Goal: Information Seeking & Learning: Learn about a topic

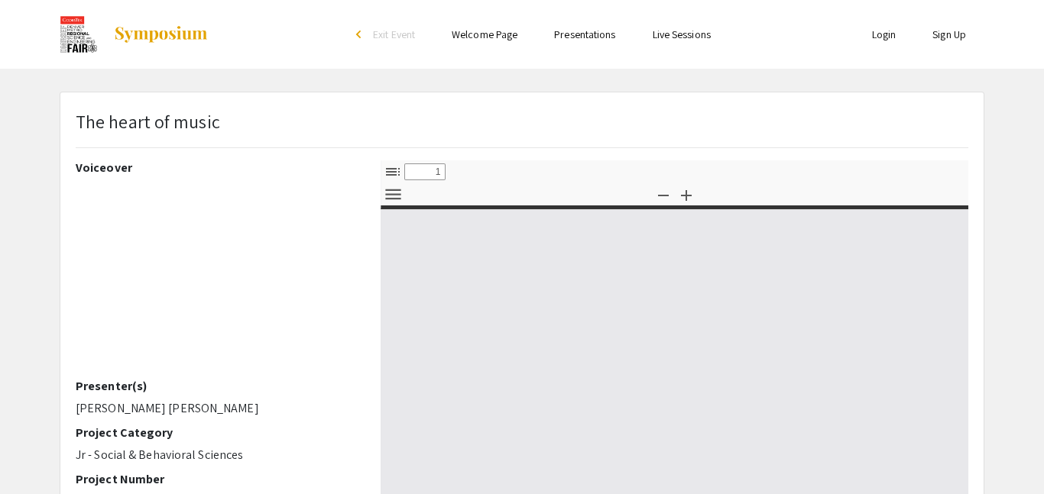
select select "custom"
type input "0"
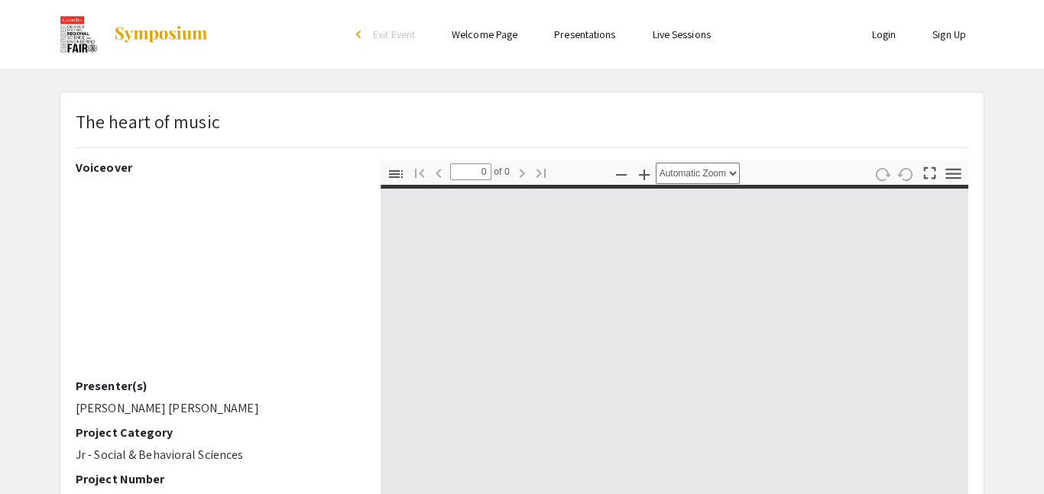
select select "custom"
type input "1"
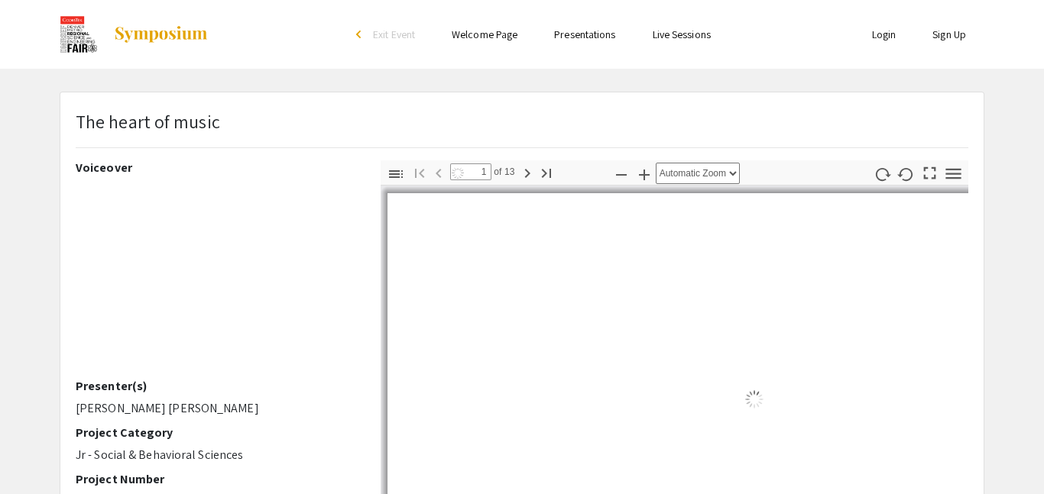
select select "auto"
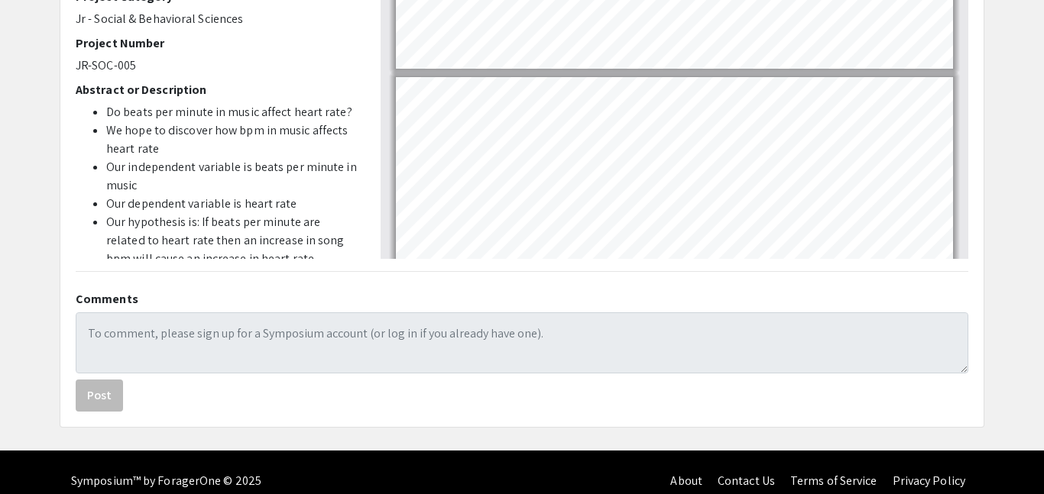
scroll to position [454, 0]
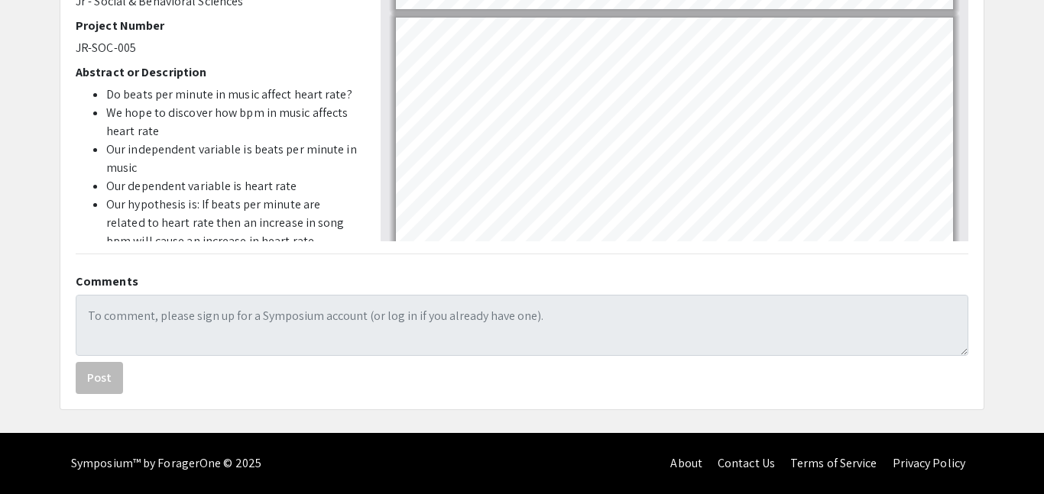
type input "5"
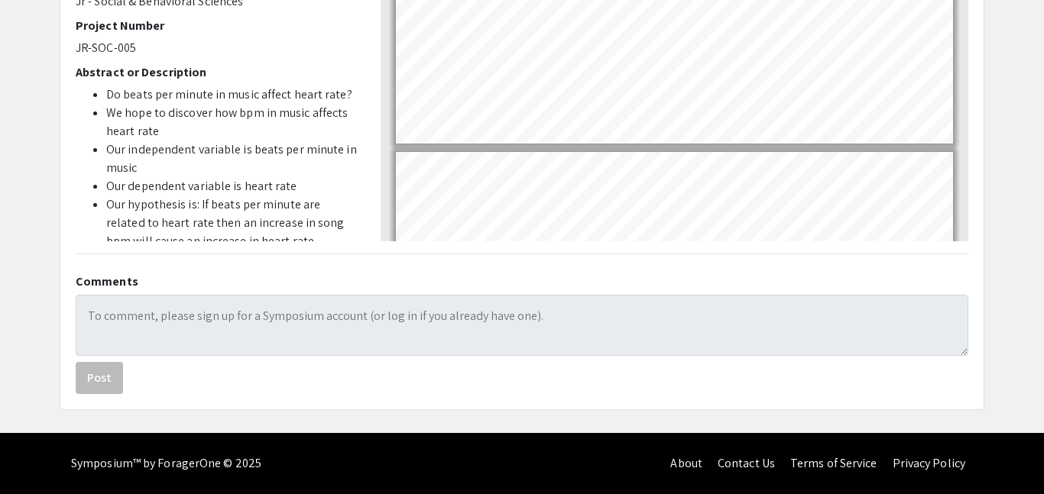
scroll to position [1226, 0]
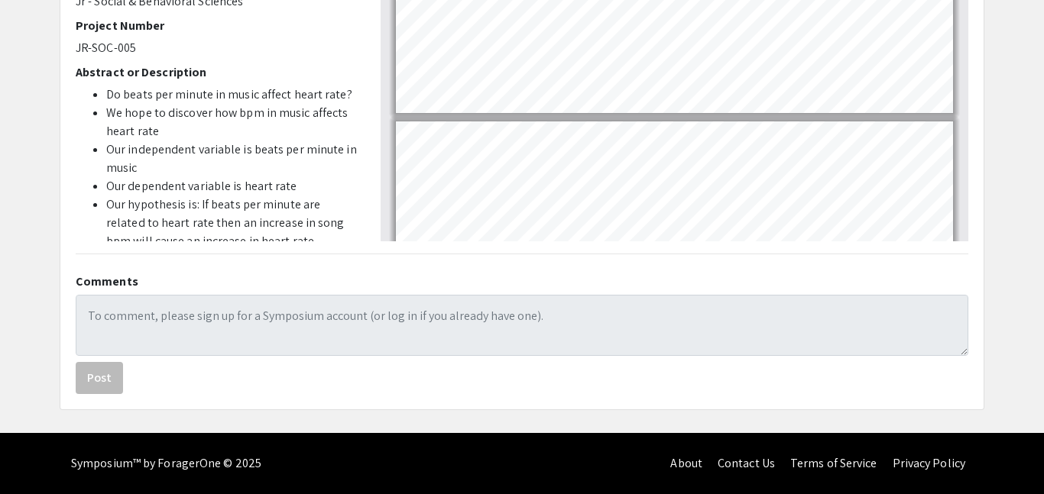
select select "page-width"
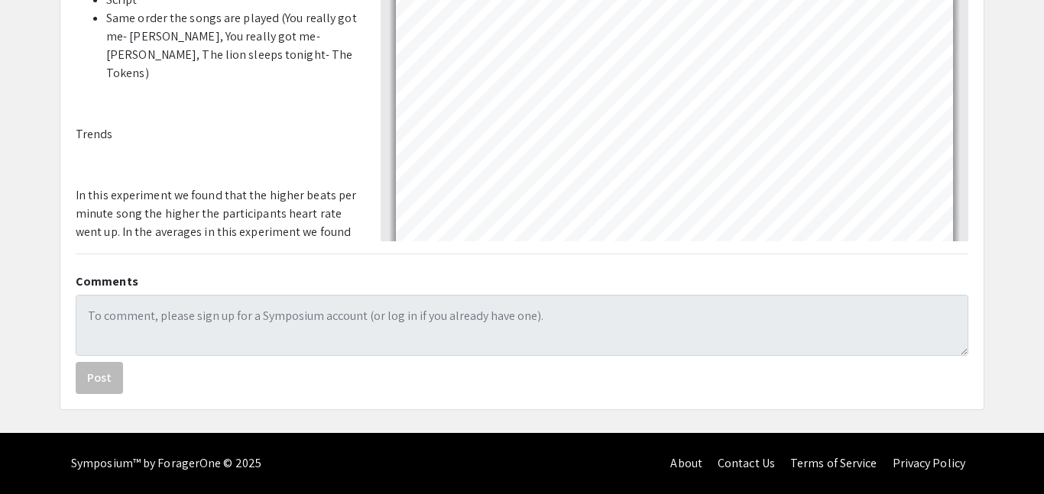
scroll to position [1156, 0]
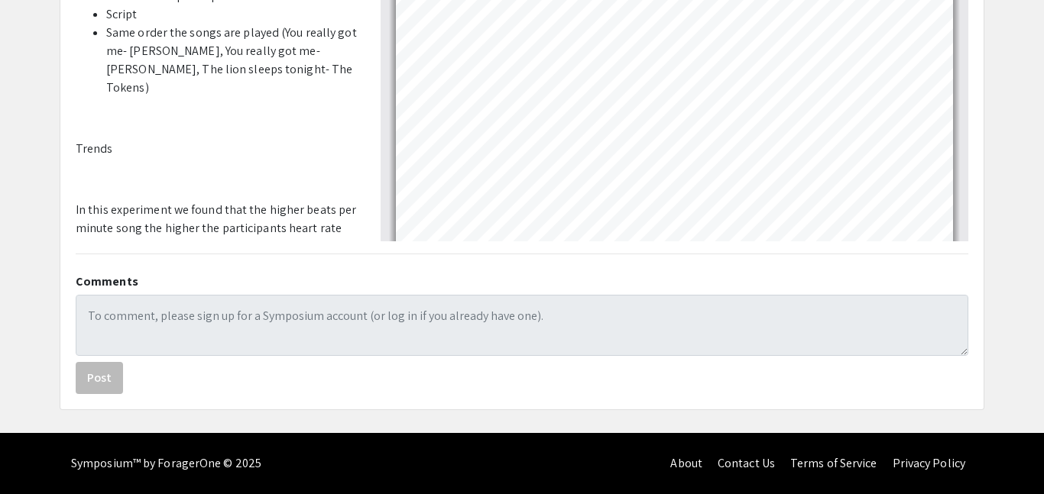
drag, startPoint x: 76, startPoint y: 148, endPoint x: 183, endPoint y: 197, distance: 117.6
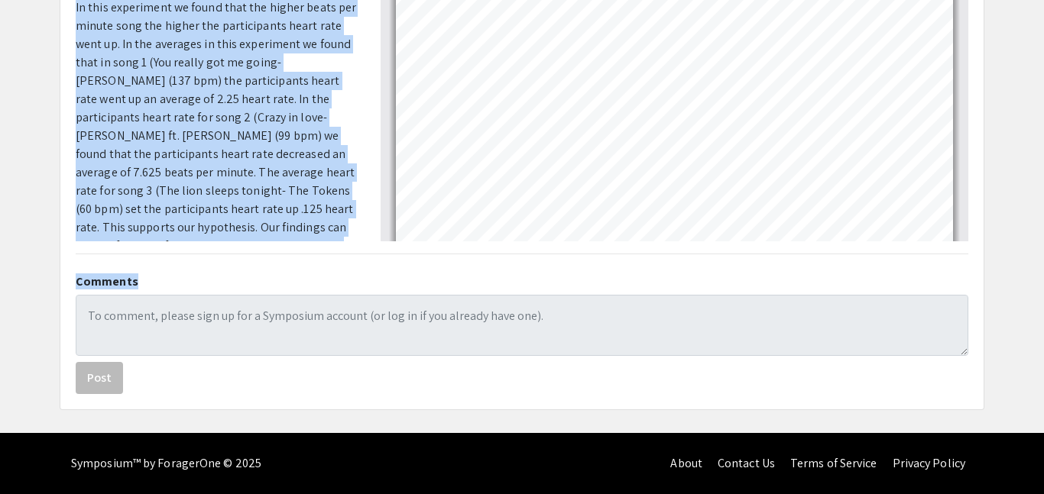
scroll to position [1394, 0]
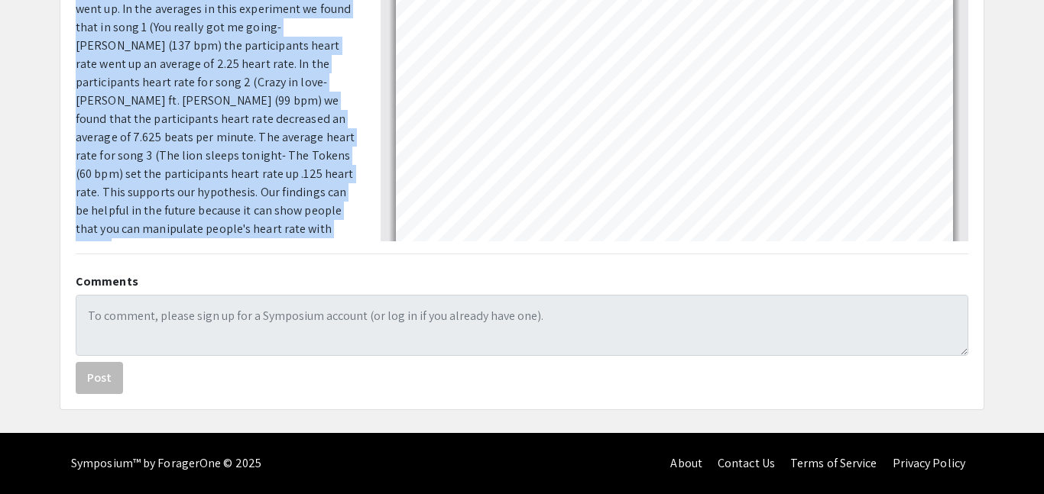
drag, startPoint x: 76, startPoint y: 167, endPoint x: 275, endPoint y: 212, distance: 203.7
copy span "In this experiment we found that the higher beats per minute song the higher th…"
type input "7"
